Goal: Task Accomplishment & Management: Complete application form

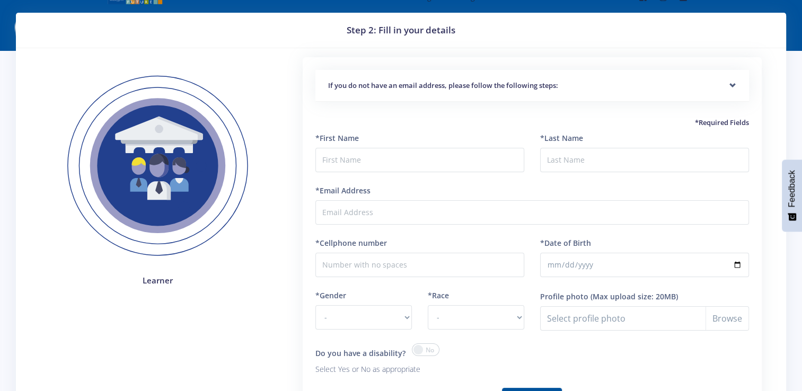
scroll to position [30, 0]
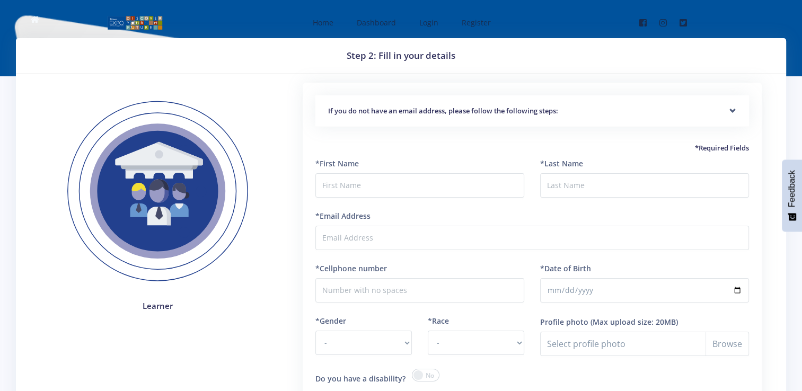
click at [333, 170] on div "*First Name" at bounding box center [419, 178] width 209 height 40
click at [339, 186] on input "text" at bounding box center [419, 185] width 209 height 24
type input "Natassja"
click at [550, 185] on input "*Last Name" at bounding box center [644, 185] width 209 height 24
type input "Kowalskz"
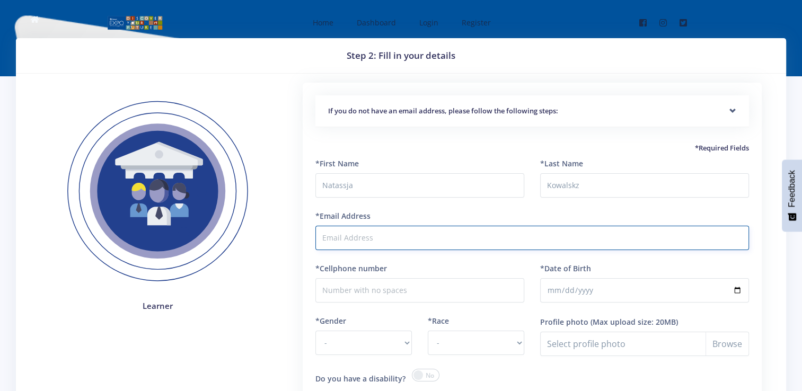
click at [354, 242] on input "*Email Address" at bounding box center [532, 238] width 434 height 24
type input "[DOMAIN_NAME]"
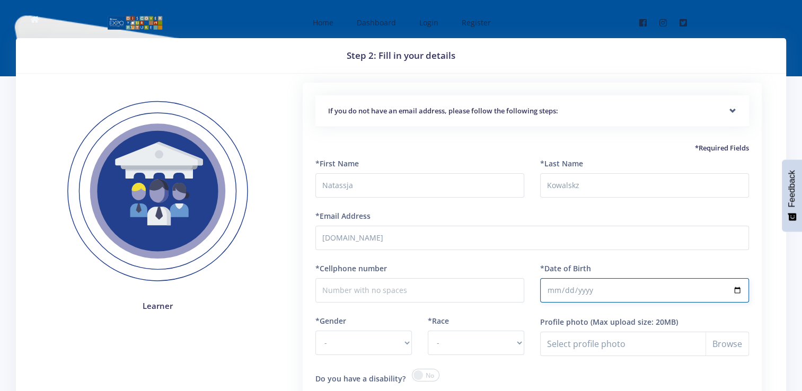
click at [563, 294] on input "*Date of Birth" at bounding box center [644, 290] width 209 height 24
type input "[DATE]"
click at [381, 291] on input "*Cellphone number" at bounding box center [419, 290] width 209 height 24
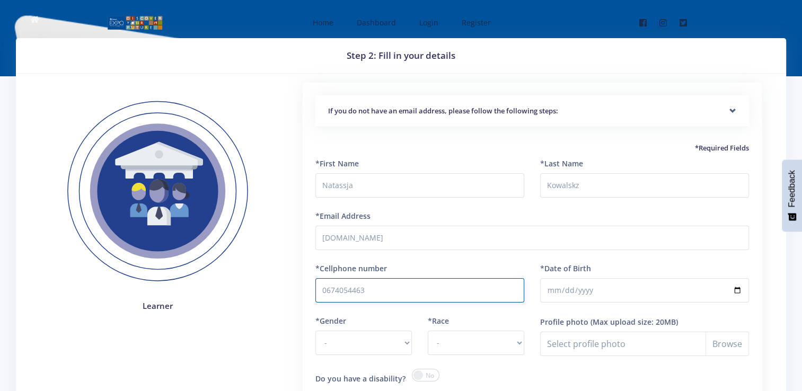
type input "0674054463"
click at [366, 343] on select "- [DEMOGRAPHIC_DATA] [DEMOGRAPHIC_DATA]" at bounding box center [363, 343] width 96 height 24
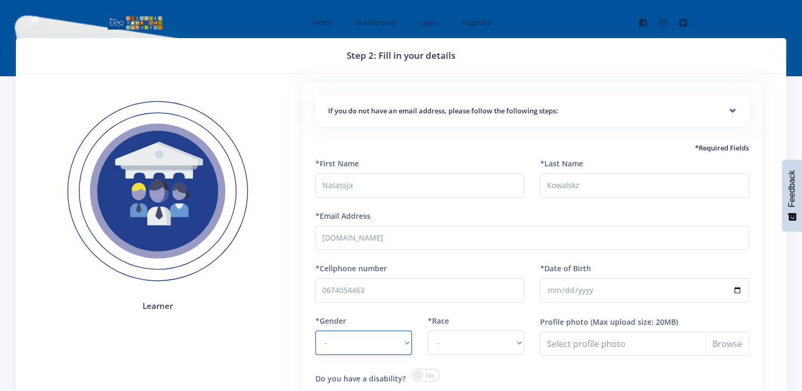
select select "F"
click at [315, 331] on select "- [DEMOGRAPHIC_DATA] [DEMOGRAPHIC_DATA]" at bounding box center [363, 343] width 96 height 24
click at [507, 349] on select "- [DEMOGRAPHIC_DATA] Coloured Indian White Other" at bounding box center [476, 343] width 96 height 24
select select "White"
click at [428, 331] on select "- [DEMOGRAPHIC_DATA] Coloured Indian White Other" at bounding box center [476, 343] width 96 height 24
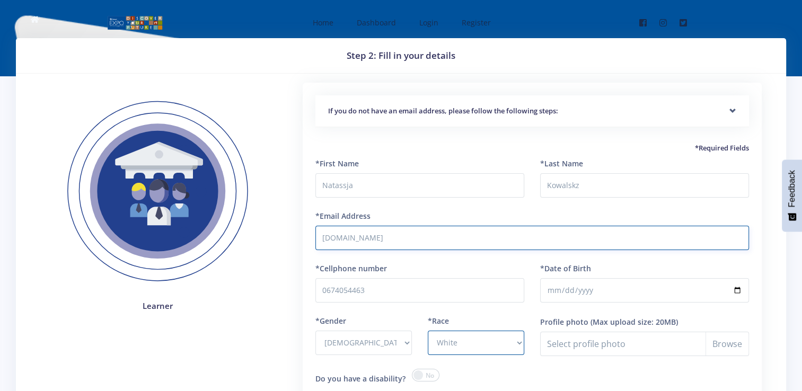
click at [375, 236] on input "[DOMAIN_NAME]" at bounding box center [532, 238] width 434 height 24
type input "[EMAIL_ADDRESS][DOMAIN_NAME]"
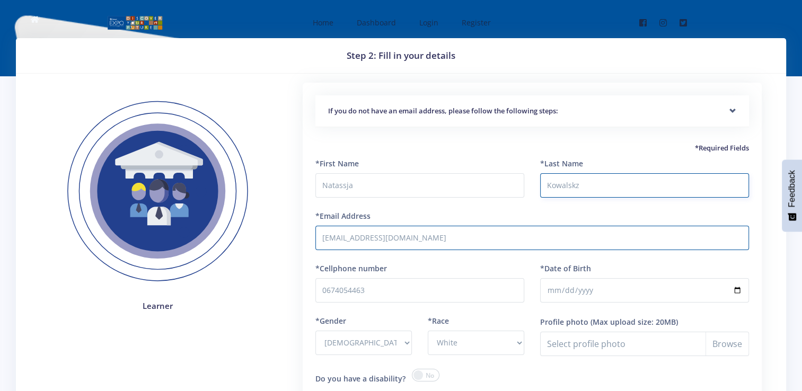
click at [580, 188] on input "Kowalskz" at bounding box center [644, 185] width 209 height 24
type input "[PERSON_NAME]"
click at [380, 237] on input "[EMAIL_ADDRESS][DOMAIN_NAME]" at bounding box center [532, 238] width 434 height 24
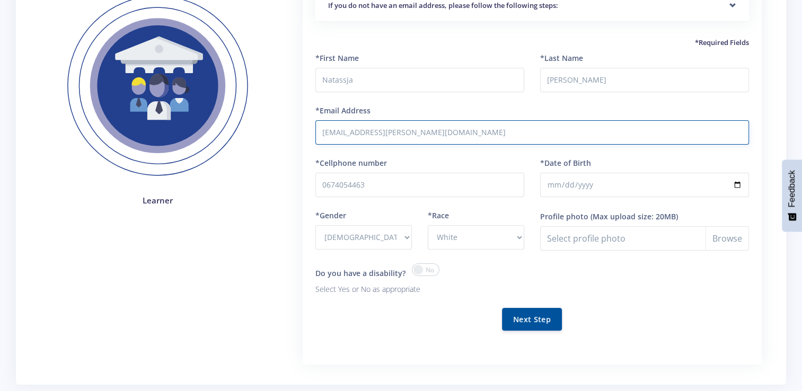
scroll to position [119, 0]
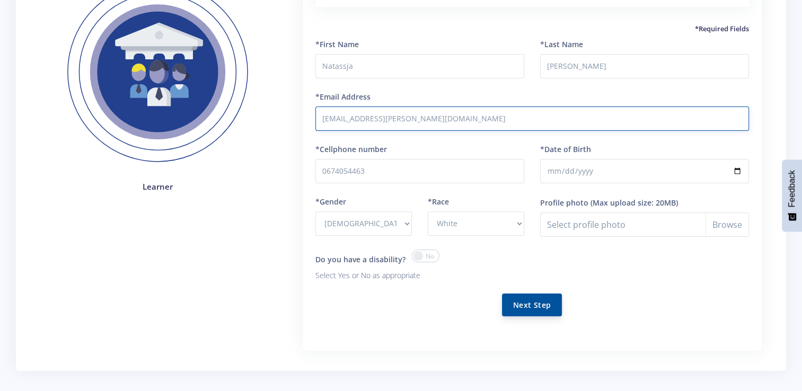
type input "[EMAIL_ADDRESS][PERSON_NAME][DOMAIN_NAME]"
click at [529, 304] on button "Next Step" at bounding box center [532, 305] width 60 height 23
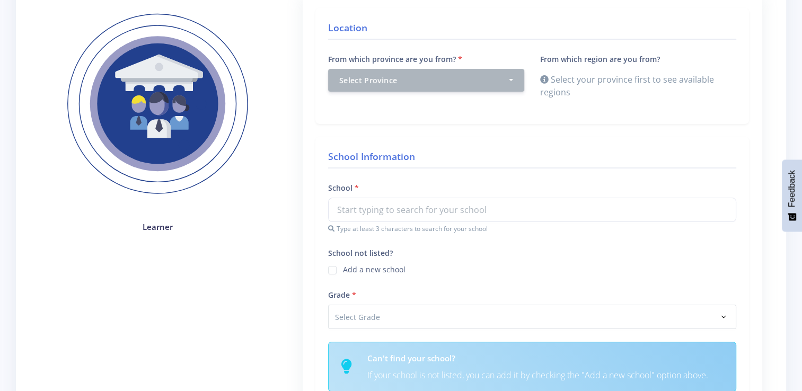
scroll to position [152, 0]
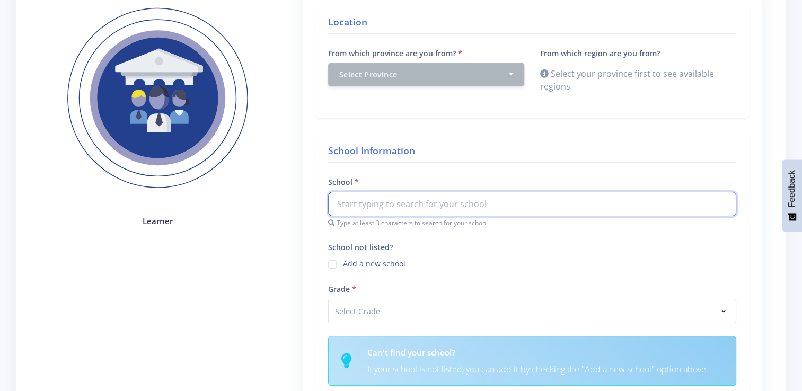
click at [344, 208] on input "text" at bounding box center [532, 204] width 408 height 24
type input "d"
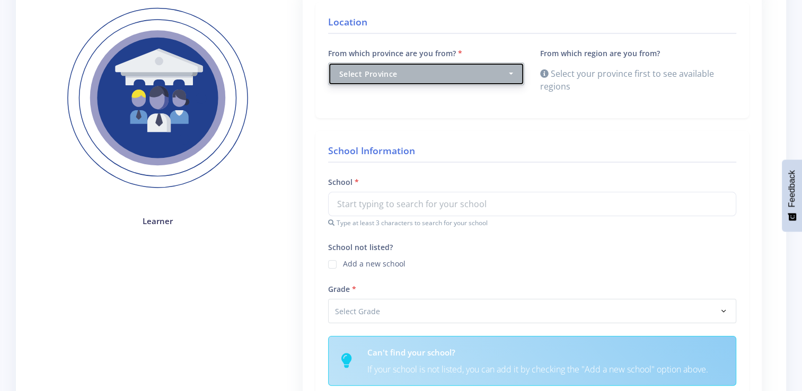
click at [389, 75] on div "Select Province" at bounding box center [423, 73] width 168 height 11
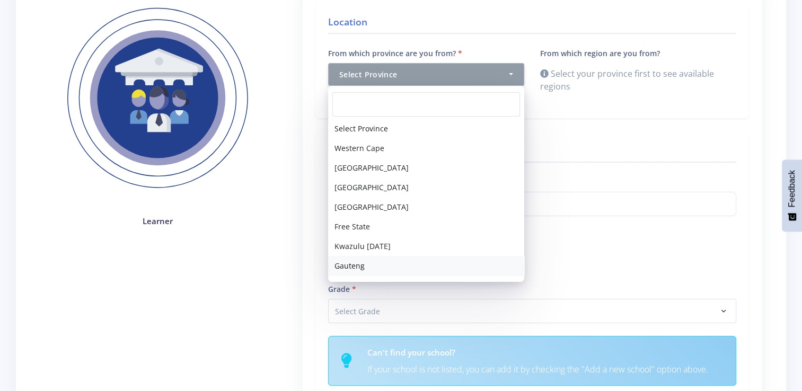
click at [356, 266] on span "Gauteng" at bounding box center [350, 265] width 30 height 11
select select "7"
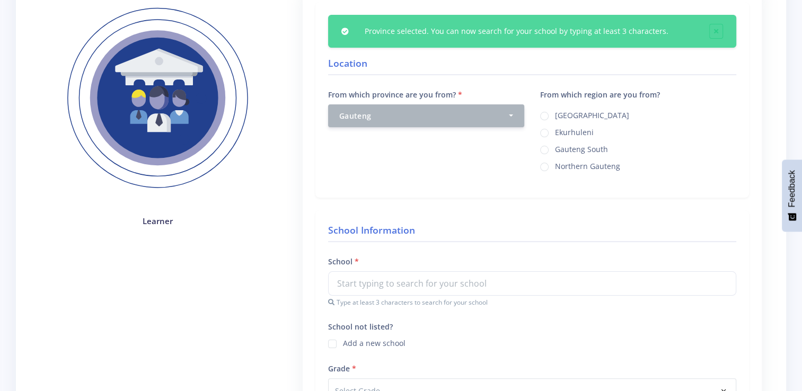
click at [551, 170] on div "Northern Gauteng" at bounding box center [638, 166] width 196 height 13
click at [555, 162] on label "Northern Gauteng" at bounding box center [587, 165] width 65 height 8
click at [555, 162] on input "Northern Gauteng" at bounding box center [558, 163] width 7 height 7
radio input "true"
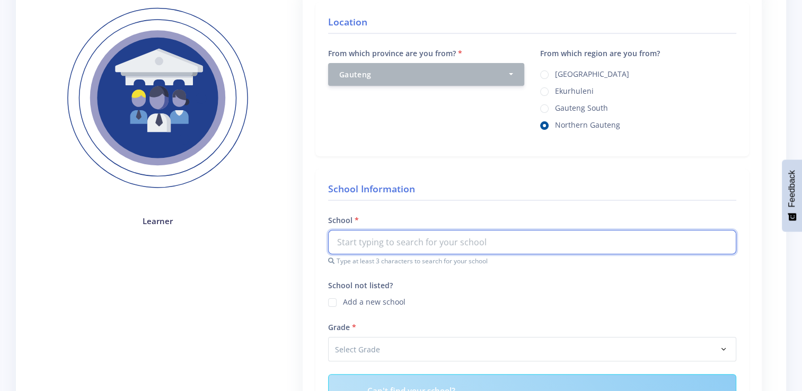
click at [366, 243] on input "text" at bounding box center [532, 242] width 408 height 24
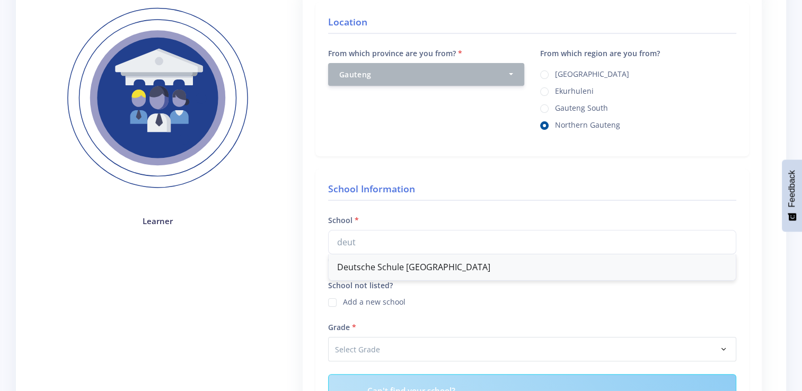
click at [373, 269] on div "Deutsche Schule Pretoria" at bounding box center [532, 267] width 407 height 26
type input "Deutsche Schule Pretoria"
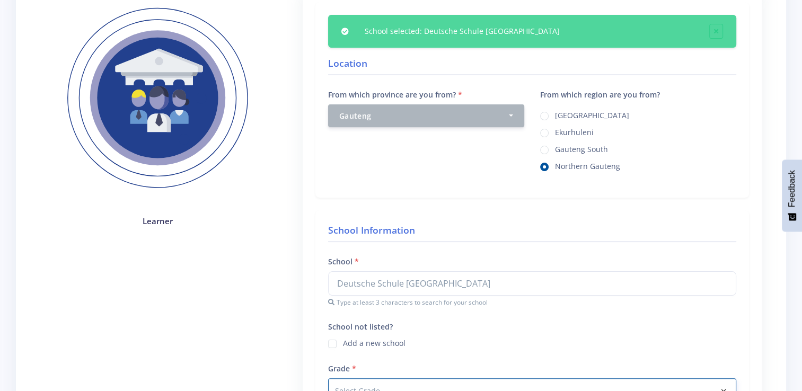
click at [361, 385] on select "Select Grade Grade 4 Grade 5 Grade 6 Grade 7" at bounding box center [532, 391] width 408 height 24
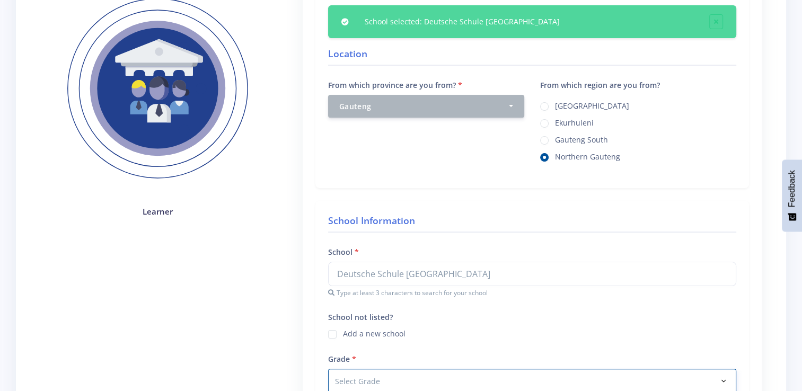
select select "Grade 11"
click at [328, 369] on select "Select Grade Grade 4 Grade 5 Grade 6 Grade 7" at bounding box center [532, 381] width 408 height 24
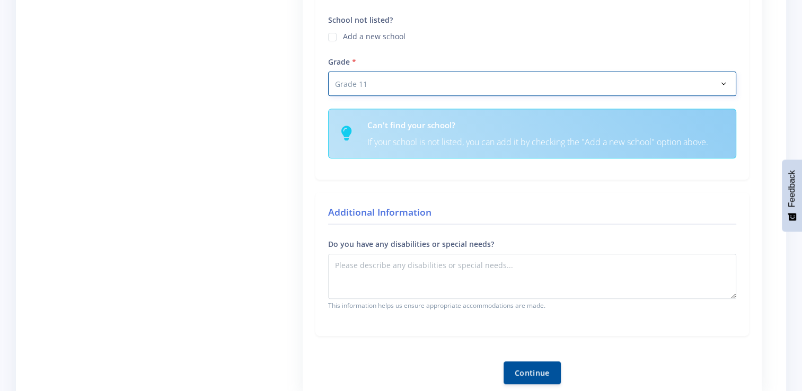
scroll to position [422, 0]
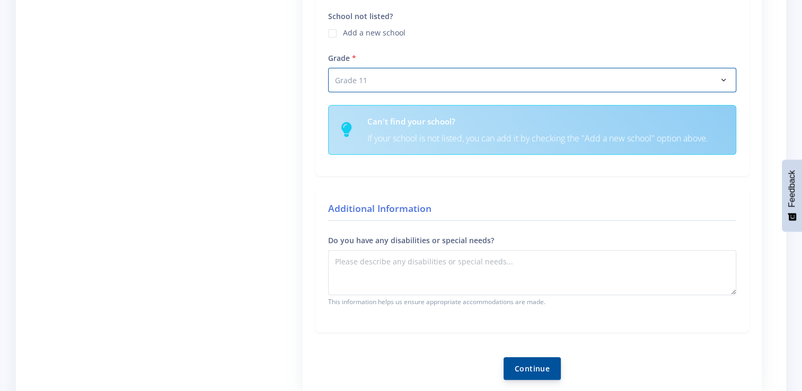
click at [541, 366] on button "Continue" at bounding box center [532, 368] width 57 height 23
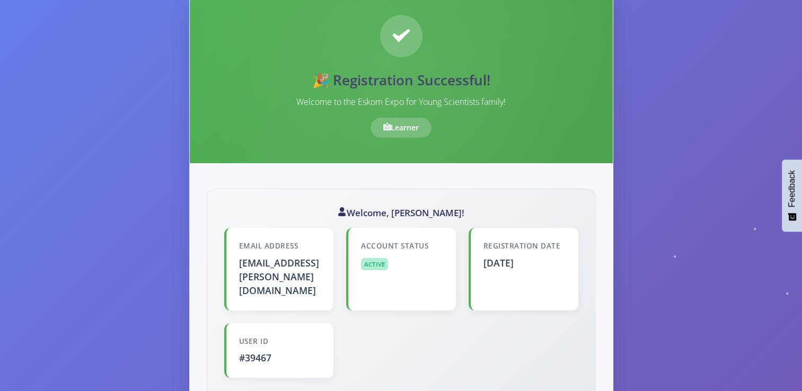
scroll to position [94, 0]
drag, startPoint x: 802, startPoint y: 102, endPoint x: 806, endPoint y: 169, distance: 66.9
drag, startPoint x: 806, startPoint y: 169, endPoint x: 762, endPoint y: 58, distance: 118.7
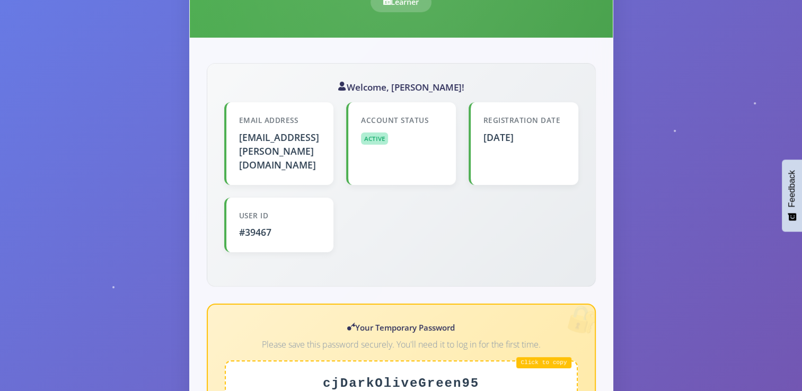
scroll to position [225, 0]
